Goal: Task Accomplishment & Management: Use online tool/utility

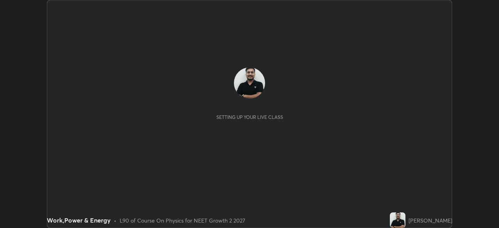
scroll to position [228, 499]
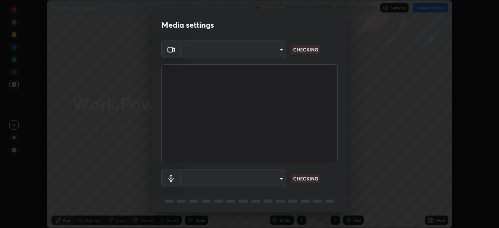
type input "e7f5d75c66a8ec01b6be6c8d9fba877b5f6738b88fd0c20368e9895a02b6f94a"
type input "7a19c8c474c7631c674bf907b925089f2c922801c6e09ae053456f7d84aa81b6"
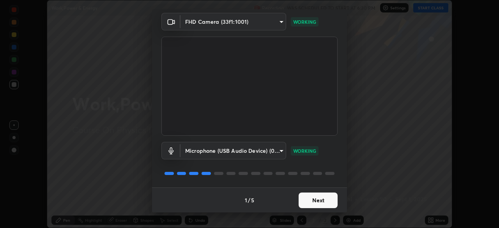
click at [317, 200] on button "Next" at bounding box center [318, 201] width 39 height 16
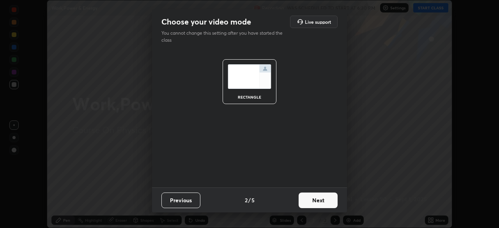
scroll to position [0, 0]
click at [316, 202] on button "Next" at bounding box center [318, 201] width 39 height 16
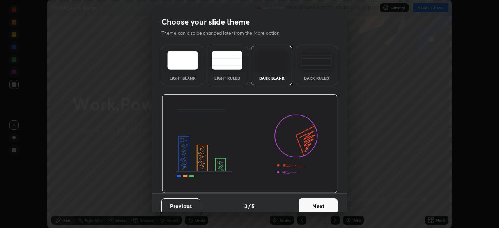
click at [316, 203] on button "Next" at bounding box center [318, 206] width 39 height 16
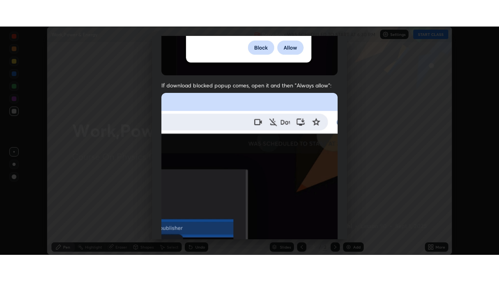
scroll to position [187, 0]
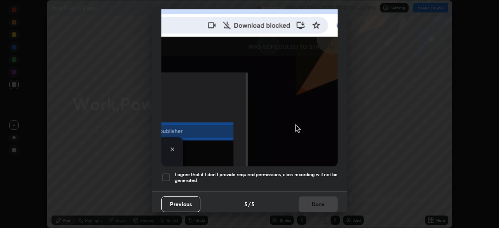
click at [166, 173] on div at bounding box center [165, 177] width 9 height 9
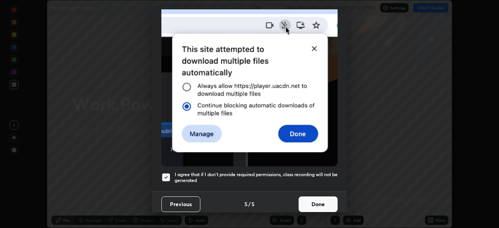
click at [311, 201] on button "Done" at bounding box center [318, 205] width 39 height 16
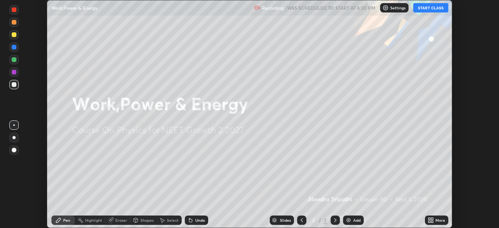
click at [434, 10] on button "START CLASS" at bounding box center [430, 7] width 35 height 9
click at [432, 220] on icon at bounding box center [431, 220] width 6 height 6
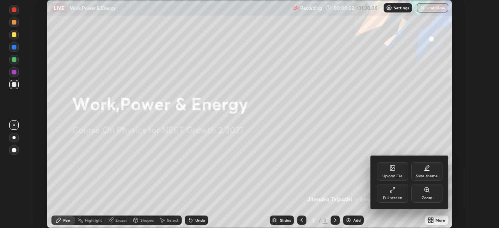
click at [403, 195] on div "Full screen" at bounding box center [392, 193] width 31 height 19
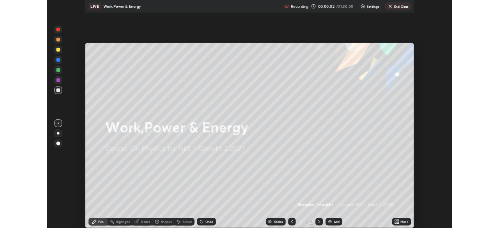
scroll to position [281, 499]
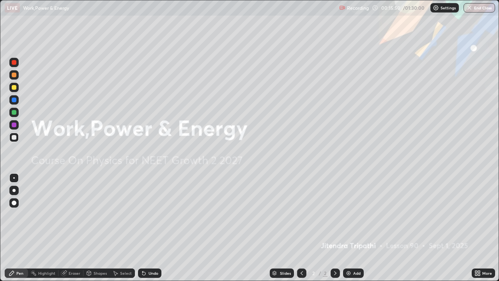
click at [14, 88] on div at bounding box center [14, 87] width 5 height 5
click at [354, 228] on div "Add" at bounding box center [356, 273] width 7 height 4
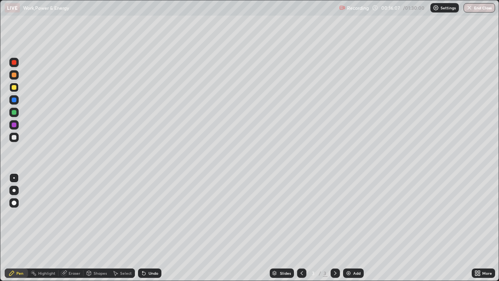
click at [14, 76] on div at bounding box center [14, 75] width 5 height 5
click at [14, 89] on div at bounding box center [14, 87] width 5 height 5
click at [16, 127] on div at bounding box center [13, 124] width 9 height 9
click at [14, 113] on div at bounding box center [14, 112] width 5 height 5
click at [16, 89] on div at bounding box center [14, 87] width 5 height 5
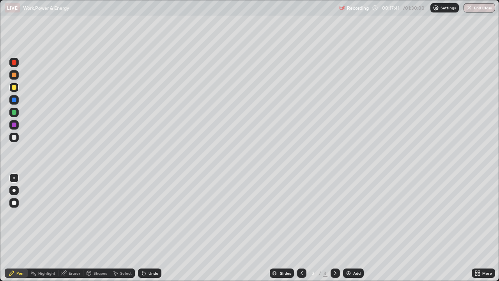
click at [15, 64] on div at bounding box center [14, 62] width 5 height 5
click at [14, 104] on div at bounding box center [13, 99] width 9 height 9
click at [14, 141] on div at bounding box center [13, 137] width 9 height 9
click at [13, 100] on div at bounding box center [14, 99] width 5 height 5
click at [18, 114] on div at bounding box center [13, 112] width 9 height 9
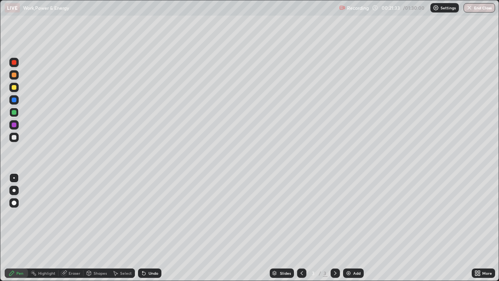
click at [70, 228] on div "Eraser" at bounding box center [75, 273] width 12 height 4
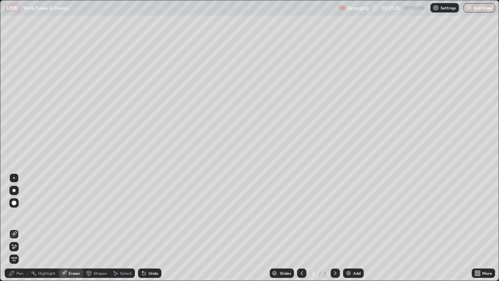
click at [15, 228] on icon at bounding box center [14, 233] width 4 height 4
click at [18, 228] on div "Pen" at bounding box center [16, 272] width 23 height 9
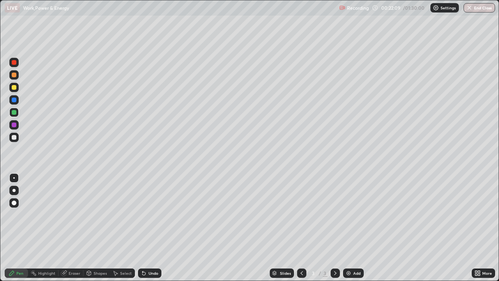
click at [157, 228] on div "Undo" at bounding box center [154, 273] width 10 height 4
click at [13, 124] on div at bounding box center [14, 124] width 5 height 5
click at [355, 228] on div "Add" at bounding box center [356, 273] width 7 height 4
click at [14, 136] on div at bounding box center [14, 137] width 5 height 5
click at [15, 78] on div at bounding box center [13, 74] width 9 height 9
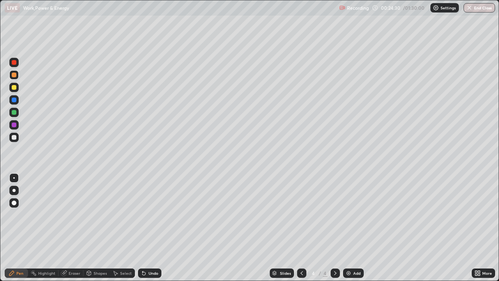
click at [15, 115] on div at bounding box center [13, 112] width 9 height 9
click at [14, 124] on div at bounding box center [14, 124] width 5 height 5
click at [12, 137] on div at bounding box center [14, 137] width 5 height 5
click at [14, 137] on div at bounding box center [14, 137] width 5 height 5
click at [151, 228] on div "Undo" at bounding box center [154, 273] width 10 height 4
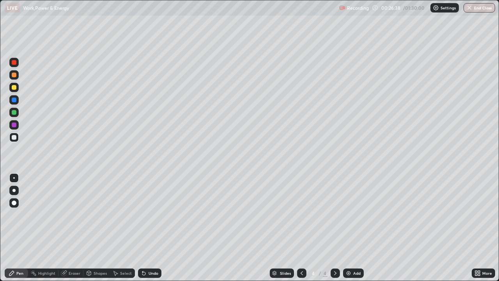
click at [14, 63] on div at bounding box center [14, 62] width 5 height 5
click at [301, 228] on icon at bounding box center [302, 273] width 6 height 6
click at [71, 228] on div "Eraser" at bounding box center [75, 273] width 12 height 4
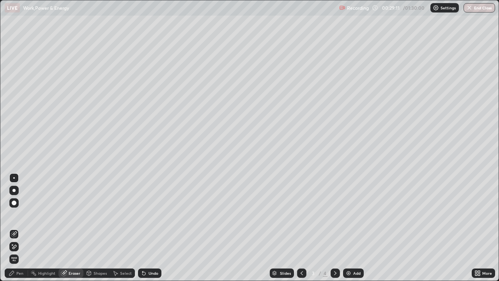
click at [15, 228] on icon at bounding box center [14, 234] width 6 height 6
click at [21, 228] on div "Pen" at bounding box center [19, 273] width 7 height 4
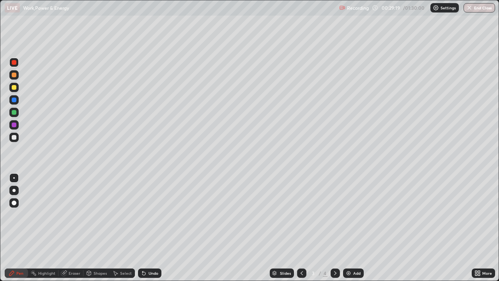
click at [14, 113] on div at bounding box center [14, 112] width 5 height 5
click at [335, 228] on icon at bounding box center [335, 273] width 6 height 6
click at [15, 136] on div at bounding box center [14, 137] width 5 height 5
click at [15, 113] on div at bounding box center [14, 112] width 5 height 5
click at [17, 101] on div at bounding box center [13, 99] width 9 height 9
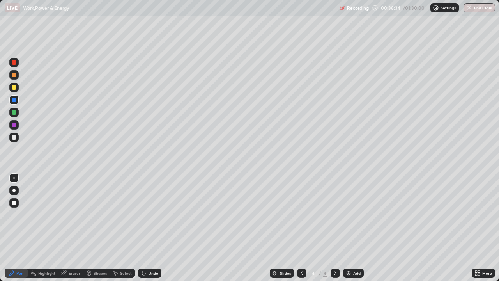
click at [70, 228] on div "Eraser" at bounding box center [70, 272] width 25 height 9
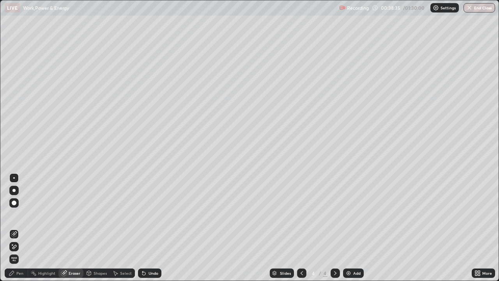
click at [16, 228] on icon at bounding box center [14, 246] width 6 height 7
click at [358, 228] on div "Add" at bounding box center [356, 273] width 7 height 4
click at [22, 228] on div "Pen" at bounding box center [19, 273] width 7 height 4
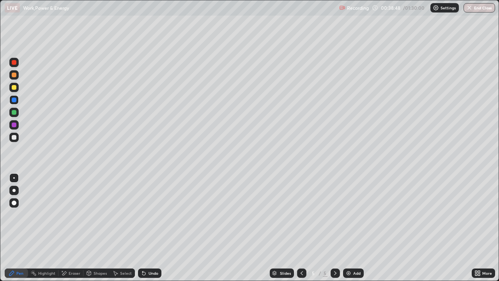
click at [14, 103] on div at bounding box center [13, 99] width 9 height 9
click at [14, 138] on div at bounding box center [14, 137] width 5 height 5
click at [152, 228] on div "Undo" at bounding box center [154, 273] width 10 height 4
click at [152, 228] on div "Undo" at bounding box center [149, 272] width 23 height 9
click at [149, 228] on div "Undo" at bounding box center [154, 273] width 10 height 4
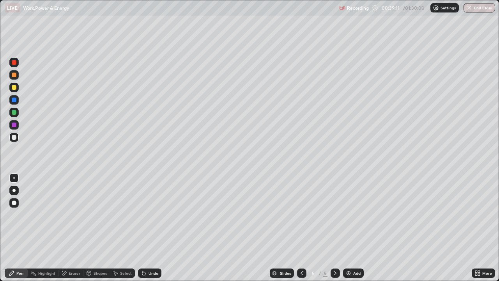
click at [16, 112] on div at bounding box center [14, 112] width 5 height 5
click at [301, 228] on icon at bounding box center [302, 273] width 6 height 6
click at [305, 228] on div at bounding box center [301, 272] width 9 height 9
click at [335, 228] on icon at bounding box center [335, 273] width 6 height 6
click at [334, 228] on icon at bounding box center [335, 273] width 6 height 6
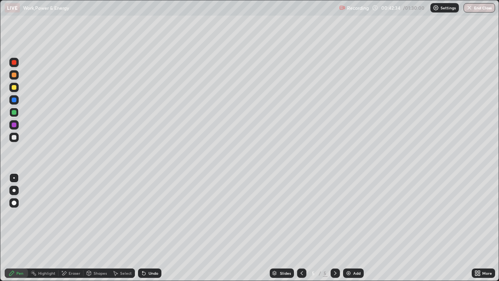
click at [15, 63] on div at bounding box center [14, 62] width 5 height 5
click at [16, 140] on div at bounding box center [13, 137] width 9 height 9
click at [357, 228] on div "Add" at bounding box center [356, 273] width 7 height 4
click at [16, 139] on div at bounding box center [14, 137] width 5 height 5
click at [13, 126] on div at bounding box center [14, 124] width 5 height 5
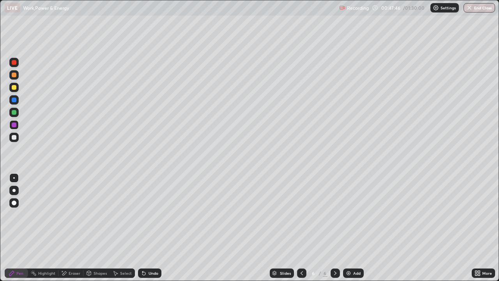
click at [15, 114] on div at bounding box center [14, 112] width 5 height 5
click at [14, 126] on div at bounding box center [14, 124] width 5 height 5
click at [72, 228] on div "Eraser" at bounding box center [75, 273] width 12 height 4
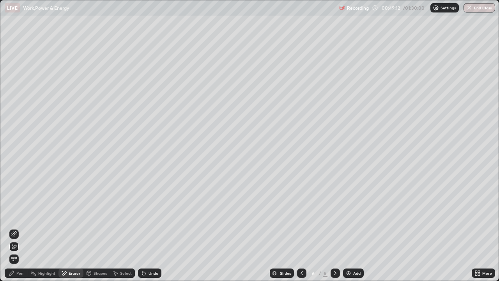
click at [16, 228] on icon at bounding box center [14, 234] width 6 height 6
click at [16, 228] on div "Pen" at bounding box center [16, 272] width 23 height 9
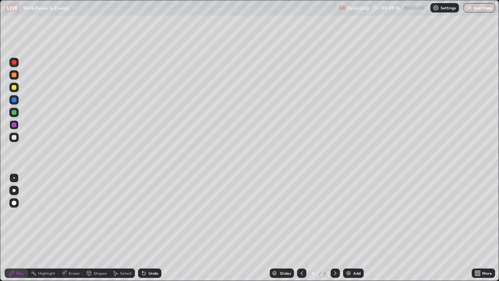
click at [15, 127] on div at bounding box center [14, 124] width 5 height 5
click at [14, 113] on div at bounding box center [14, 112] width 5 height 5
click at [75, 228] on div "Eraser" at bounding box center [70, 272] width 25 height 9
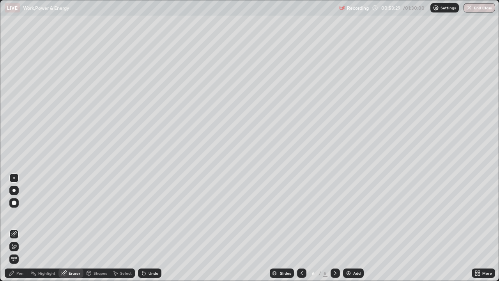
click at [18, 228] on div "Pen" at bounding box center [19, 273] width 7 height 4
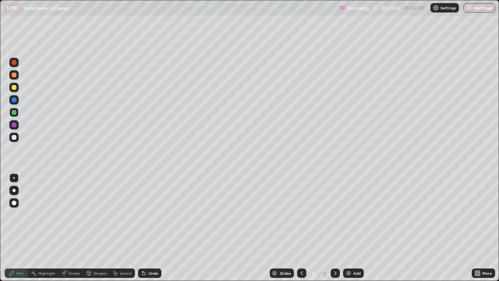
click at [14, 125] on div at bounding box center [14, 124] width 5 height 5
click at [14, 62] on div at bounding box center [14, 62] width 5 height 5
click at [14, 112] on div at bounding box center [14, 112] width 5 height 5
click at [18, 76] on div at bounding box center [13, 74] width 9 height 9
click at [14, 112] on div at bounding box center [14, 112] width 5 height 5
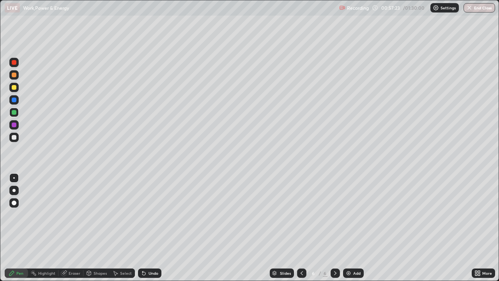
click at [14, 139] on div at bounding box center [14, 137] width 5 height 5
click at [359, 228] on div "Add" at bounding box center [356, 273] width 7 height 4
click at [14, 115] on div at bounding box center [13, 112] width 9 height 9
click at [14, 88] on div at bounding box center [14, 87] width 5 height 5
click at [14, 113] on div at bounding box center [14, 112] width 5 height 5
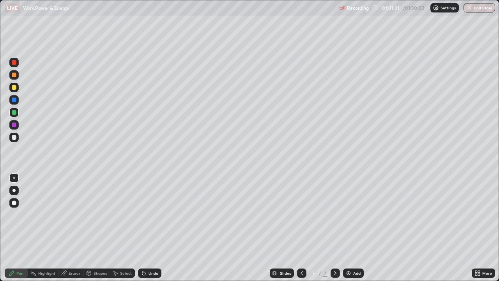
click at [14, 87] on div at bounding box center [14, 87] width 5 height 5
click at [150, 228] on div "Undo" at bounding box center [154, 273] width 10 height 4
click at [151, 228] on div "Undo" at bounding box center [154, 273] width 10 height 4
click at [151, 228] on div "Undo" at bounding box center [149, 272] width 23 height 9
click at [150, 228] on div "Undo" at bounding box center [149, 272] width 23 height 9
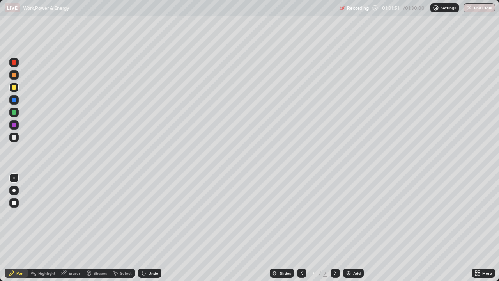
click at [150, 228] on div "Undo" at bounding box center [149, 272] width 23 height 9
click at [147, 228] on div "Undo" at bounding box center [149, 272] width 23 height 9
click at [14, 126] on div at bounding box center [14, 124] width 5 height 5
click at [16, 113] on div at bounding box center [14, 112] width 5 height 5
click at [11, 122] on div at bounding box center [13, 124] width 9 height 9
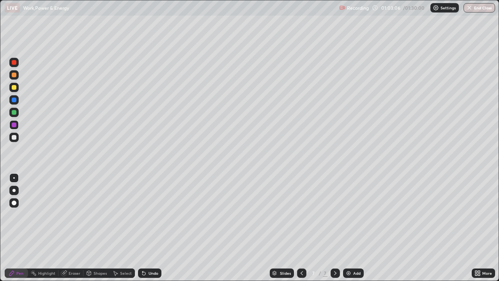
click at [13, 63] on div at bounding box center [14, 62] width 5 height 5
click at [14, 115] on div at bounding box center [13, 112] width 9 height 9
click at [14, 125] on div at bounding box center [14, 124] width 5 height 5
click at [16, 79] on div at bounding box center [13, 74] width 9 height 9
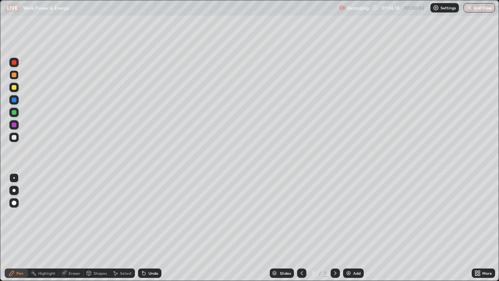
click at [17, 138] on div at bounding box center [13, 137] width 9 height 9
click at [151, 228] on div "Undo" at bounding box center [154, 273] width 10 height 4
click at [152, 228] on div "Undo" at bounding box center [154, 273] width 10 height 4
click at [150, 228] on div "Undo" at bounding box center [154, 273] width 10 height 4
click at [149, 228] on div "Undo" at bounding box center [149, 272] width 23 height 9
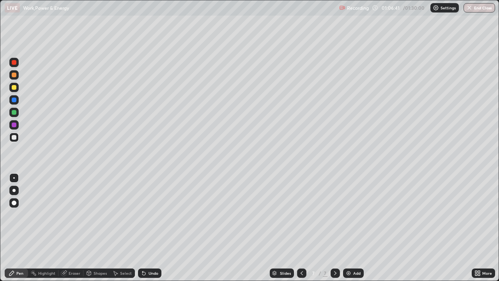
click at [147, 228] on div "Undo" at bounding box center [149, 272] width 23 height 9
click at [13, 125] on div at bounding box center [14, 124] width 5 height 5
click at [14, 113] on div at bounding box center [14, 112] width 5 height 5
click at [13, 89] on div at bounding box center [14, 87] width 5 height 5
click at [151, 228] on div "Undo" at bounding box center [154, 273] width 10 height 4
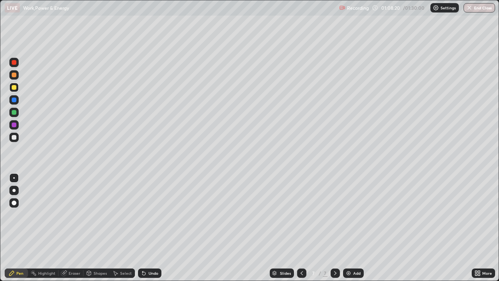
click at [152, 228] on div "Undo" at bounding box center [154, 273] width 10 height 4
click at [149, 228] on div "Undo" at bounding box center [154, 273] width 10 height 4
click at [14, 112] on div at bounding box center [14, 112] width 5 height 5
click at [14, 125] on div at bounding box center [14, 124] width 5 height 5
click at [359, 228] on div "Add" at bounding box center [356, 273] width 7 height 4
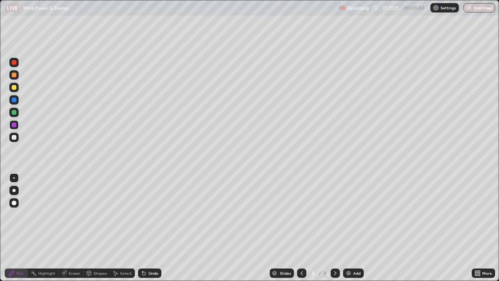
click at [14, 137] on div at bounding box center [14, 137] width 5 height 5
click at [14, 64] on div at bounding box center [14, 62] width 5 height 5
click at [151, 228] on div "Undo" at bounding box center [154, 273] width 10 height 4
click at [153, 228] on div "Undo" at bounding box center [154, 273] width 10 height 4
click at [154, 228] on div "Undo" at bounding box center [154, 273] width 10 height 4
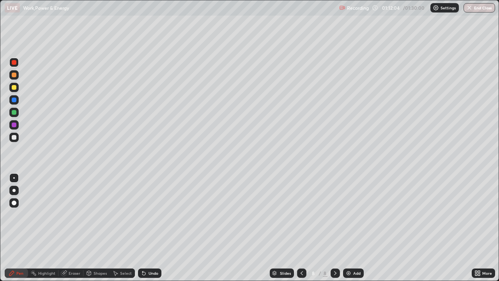
click at [154, 228] on div "Undo" at bounding box center [149, 272] width 23 height 9
click at [154, 228] on div "Undo" at bounding box center [154, 273] width 10 height 4
click at [155, 228] on div "Undo" at bounding box center [154, 273] width 10 height 4
click at [156, 228] on div "Undo" at bounding box center [149, 272] width 23 height 9
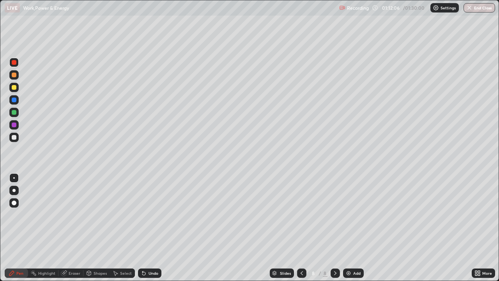
click at [156, 228] on div "Undo" at bounding box center [149, 272] width 23 height 9
click at [157, 228] on div "Undo" at bounding box center [149, 272] width 23 height 9
click at [16, 142] on div at bounding box center [13, 137] width 9 height 9
click at [154, 228] on div "Undo" at bounding box center [154, 273] width 10 height 4
click at [152, 228] on div "Undo" at bounding box center [154, 273] width 10 height 4
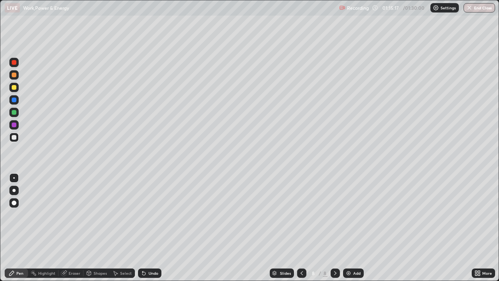
click at [76, 228] on div "Eraser" at bounding box center [70, 272] width 25 height 9
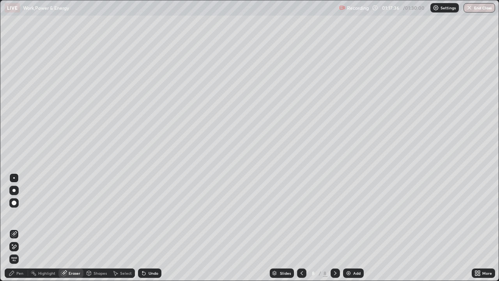
click at [16, 228] on div "Pen" at bounding box center [16, 272] width 23 height 9
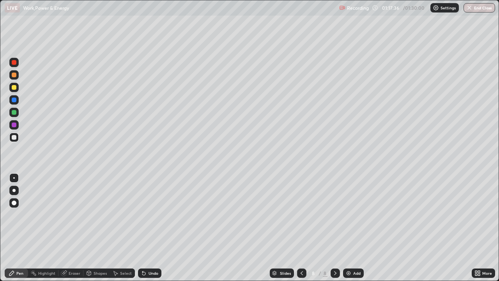
click at [14, 112] on div at bounding box center [14, 112] width 5 height 5
click at [14, 116] on div at bounding box center [13, 112] width 9 height 9
click at [15, 113] on div at bounding box center [14, 112] width 5 height 5
click at [147, 228] on div "Undo" at bounding box center [149, 272] width 23 height 9
click at [12, 125] on div at bounding box center [14, 124] width 5 height 5
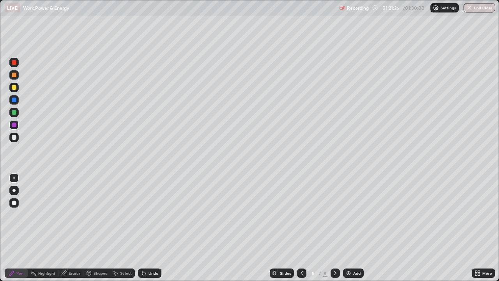
click at [13, 135] on div at bounding box center [14, 137] width 5 height 5
click at [14, 99] on div at bounding box center [14, 99] width 5 height 5
click at [14, 113] on div at bounding box center [14, 112] width 5 height 5
click at [13, 125] on div at bounding box center [14, 124] width 5 height 5
click at [151, 228] on div "Undo" at bounding box center [154, 273] width 10 height 4
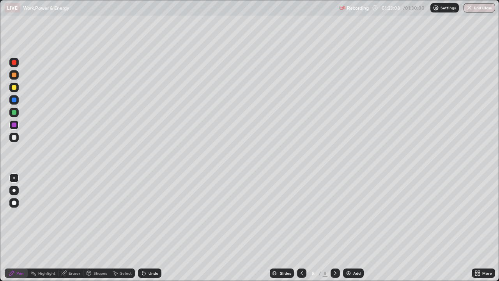
click at [152, 228] on div "Undo" at bounding box center [154, 273] width 10 height 4
click at [478, 8] on button "End Class" at bounding box center [479, 7] width 31 height 9
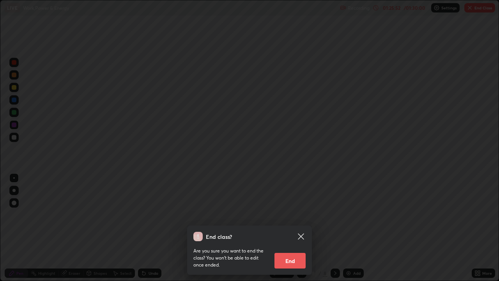
click at [292, 228] on button "End" at bounding box center [290, 261] width 31 height 16
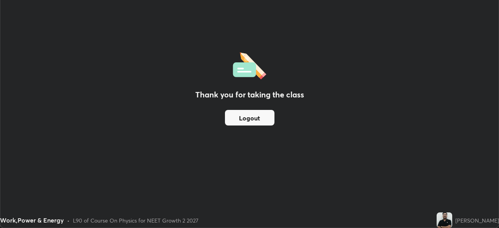
scroll to position [38767, 38496]
